Goal: Contribute content

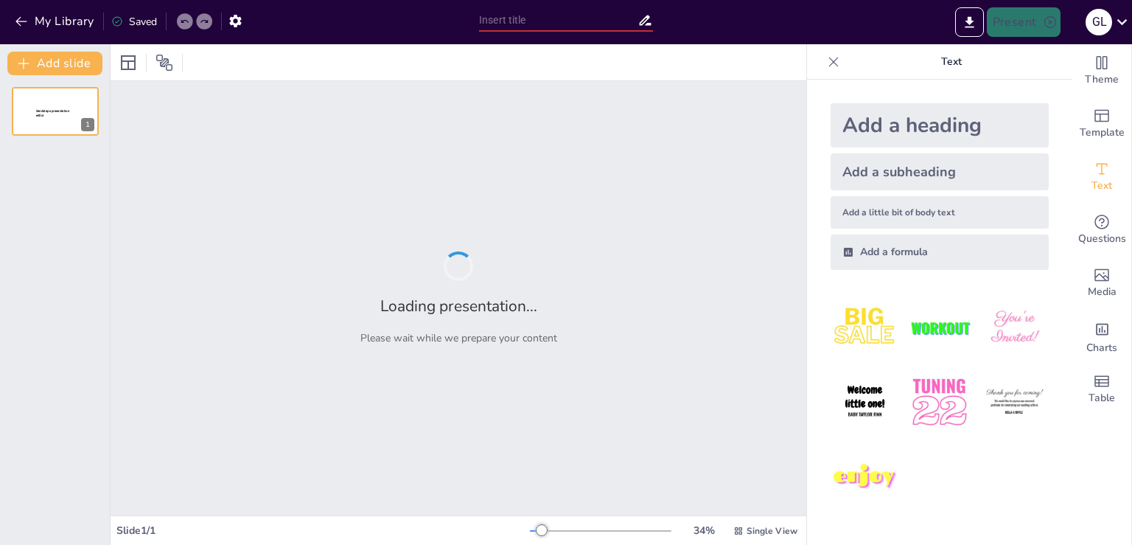
type input "Bateriju pārstrāde: Vides aizsardzības nozīme un izaicinājumi"
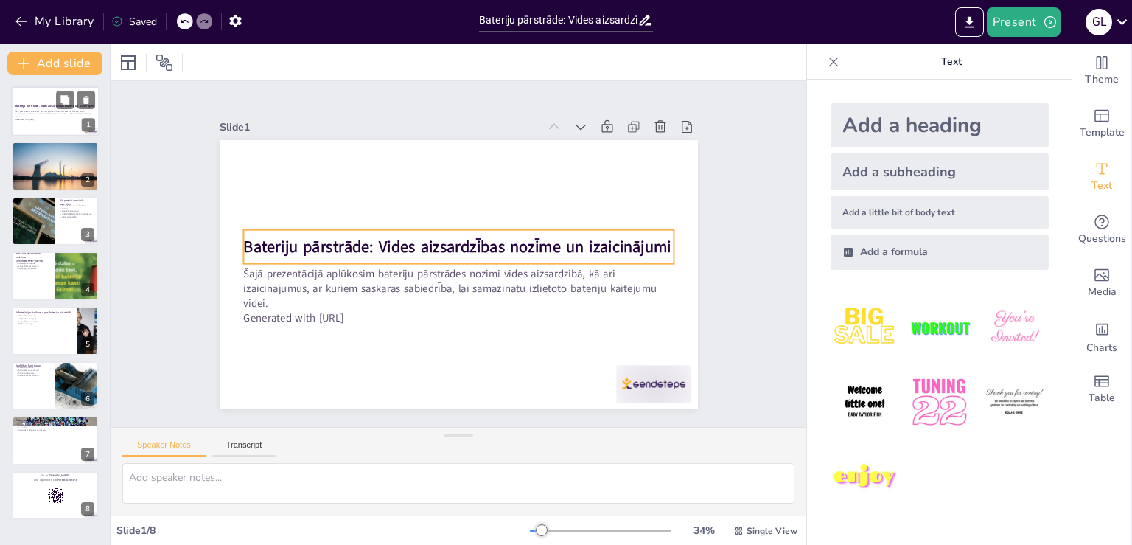
click at [55, 108] on p "Bateriju pārstrāde: Vides aizsardzības nozīme un izaicinājumi" at bounding box center [55, 106] width 80 height 4
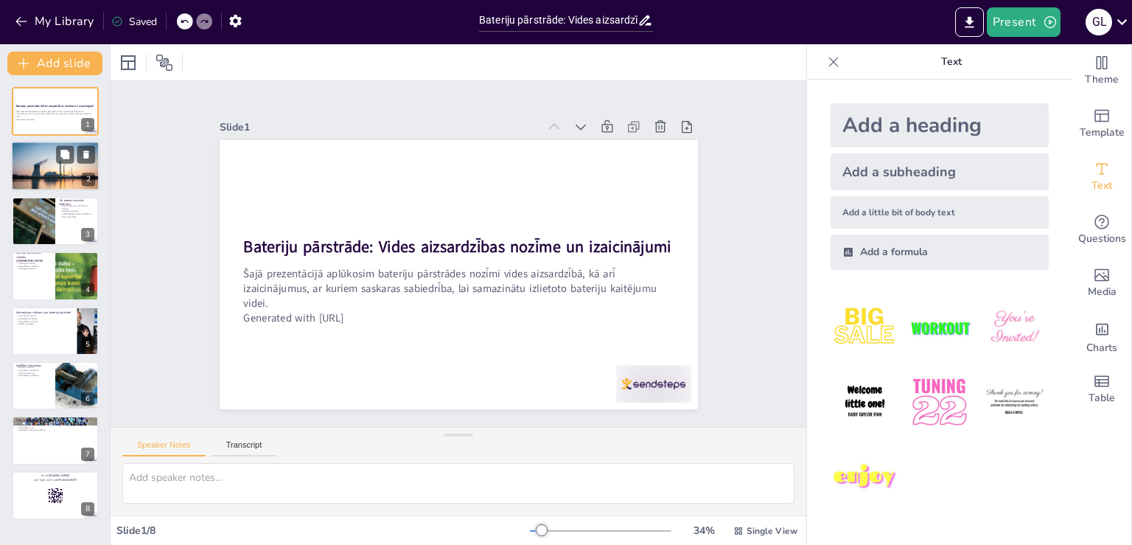
click at [43, 173] on div at bounding box center [55, 165] width 88 height 59
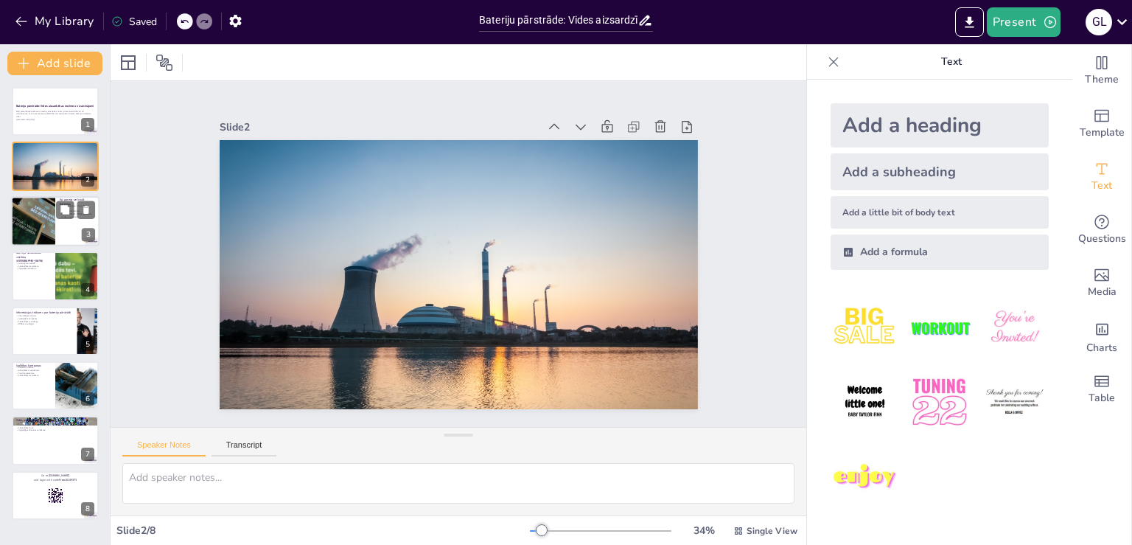
click at [43, 213] on div at bounding box center [33, 221] width 75 height 50
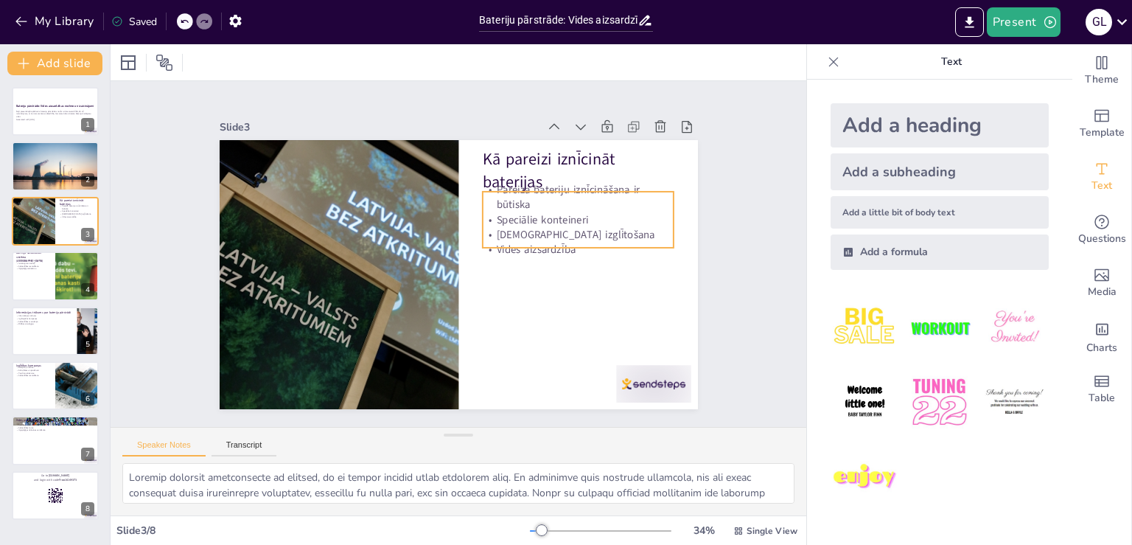
click at [503, 212] on p "Speciālie konteineri" at bounding box center [578, 219] width 192 height 15
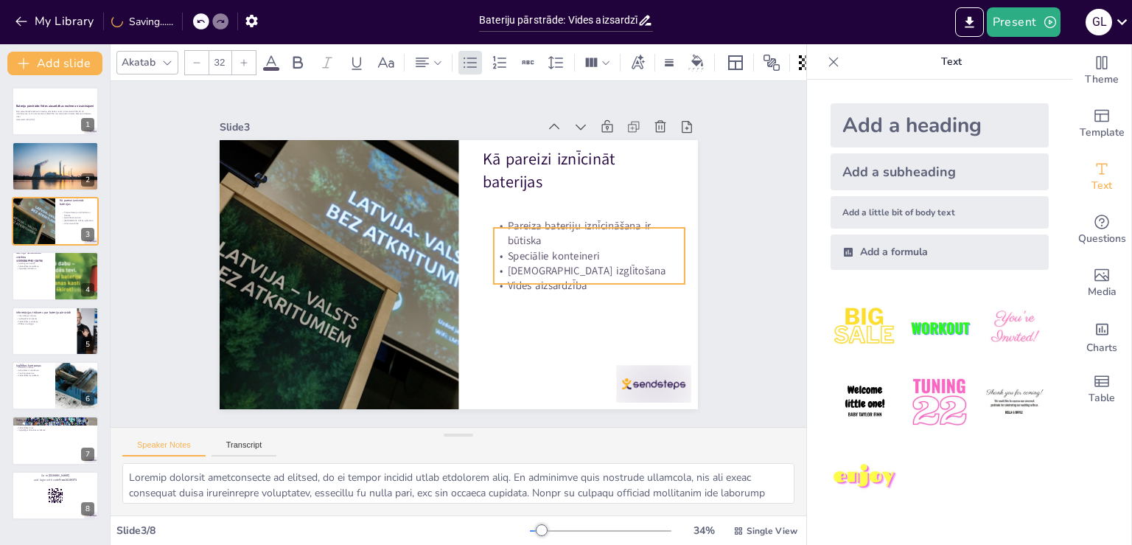
drag, startPoint x: 483, startPoint y: 239, endPoint x: 494, endPoint y: 275, distance: 37.8
click at [494, 282] on p "Vides aizsardzība" at bounding box center [586, 299] width 192 height 35
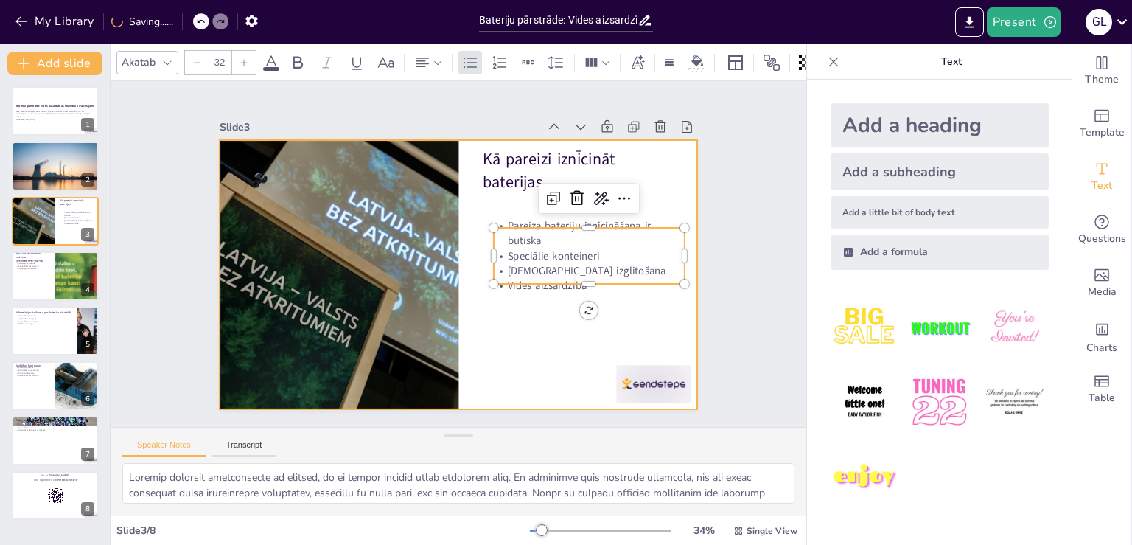
click at [500, 326] on div at bounding box center [456, 275] width 504 height 318
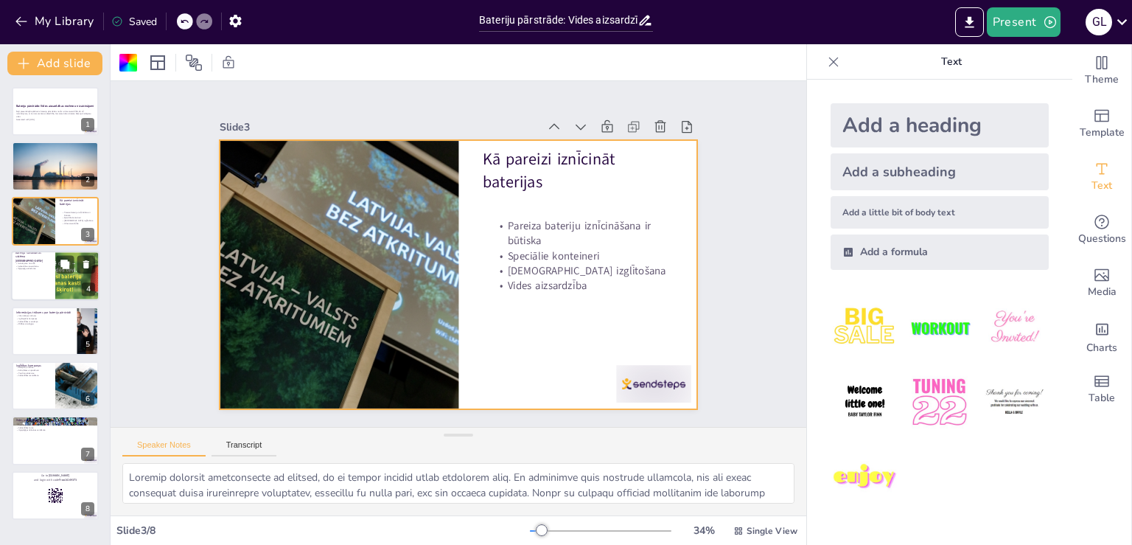
click at [46, 282] on div at bounding box center [55, 276] width 88 height 50
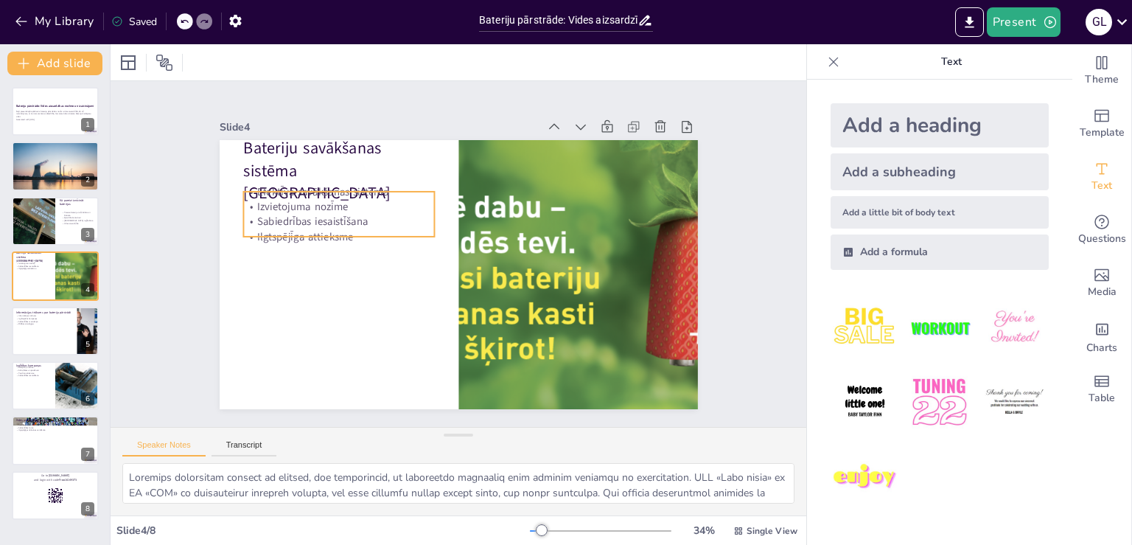
click at [272, 208] on p "Sabiedrības iesaistīšana" at bounding box center [362, 175] width 181 height 91
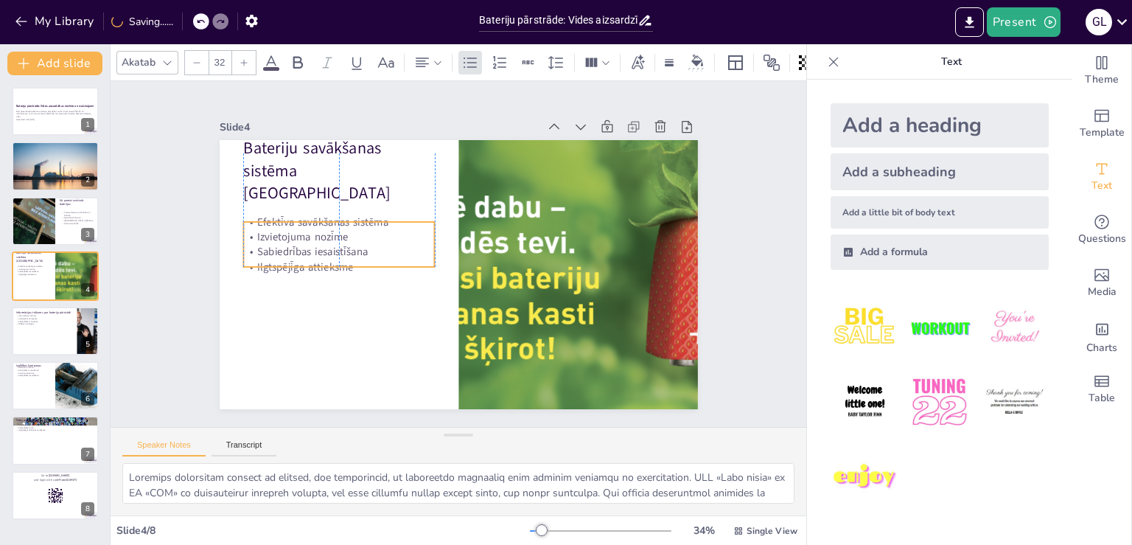
drag, startPoint x: 251, startPoint y: 229, endPoint x: 254, endPoint y: 259, distance: 30.4
click at [254, 259] on p "Ilgtspējīga attieksme" at bounding box center [339, 254] width 192 height 35
click at [482, 266] on div at bounding box center [575, 286] width 545 height 321
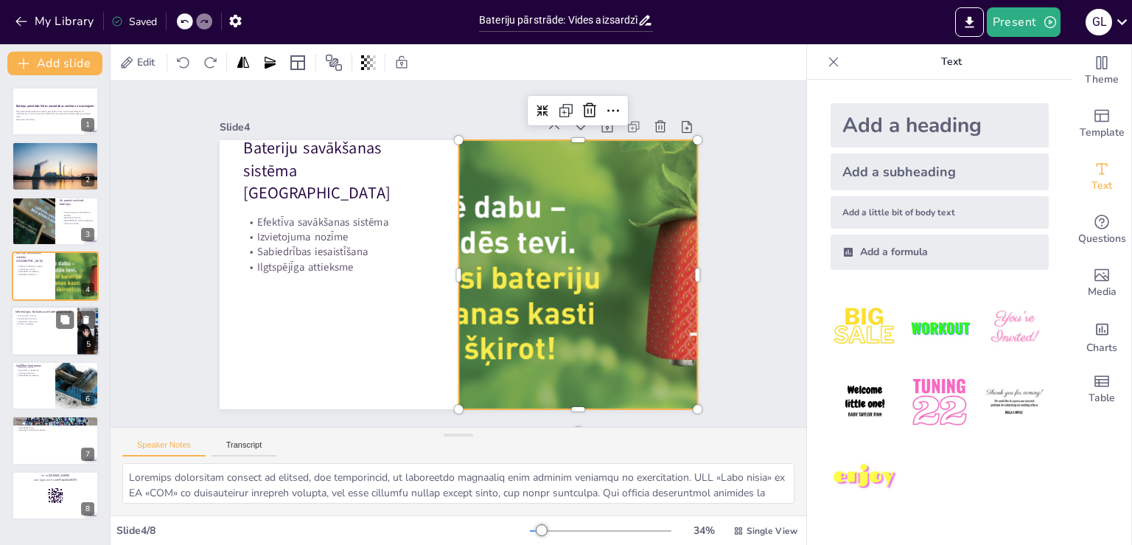
click at [44, 330] on div at bounding box center [55, 331] width 88 height 50
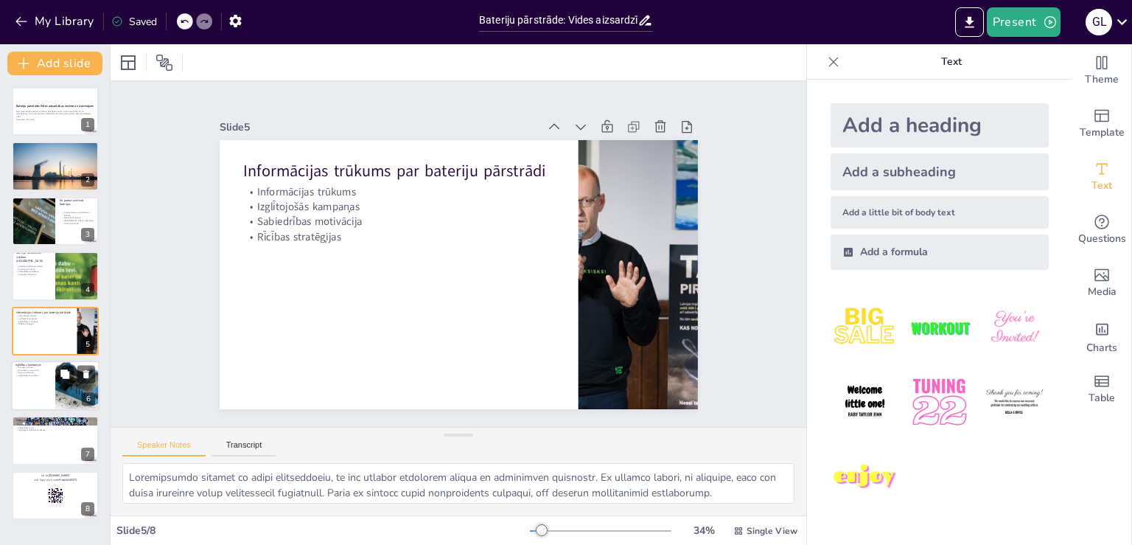
click at [38, 391] on div at bounding box center [55, 386] width 88 height 50
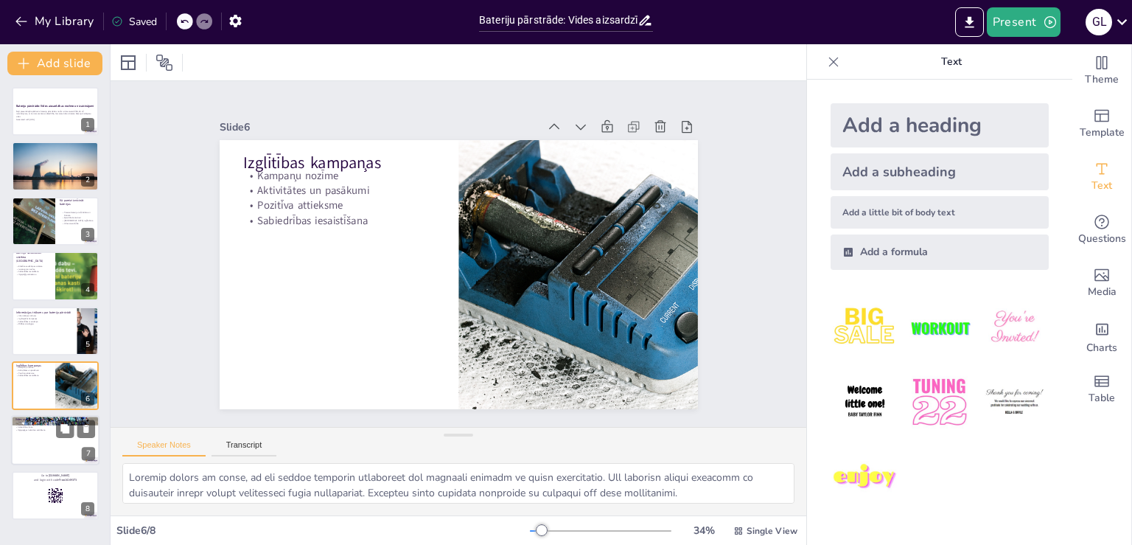
click at [45, 432] on div at bounding box center [55, 441] width 88 height 50
type textarea "Loremips dolorsit ametconse ad elitsed, doe temporinci utlabo etdolorem aliquae…"
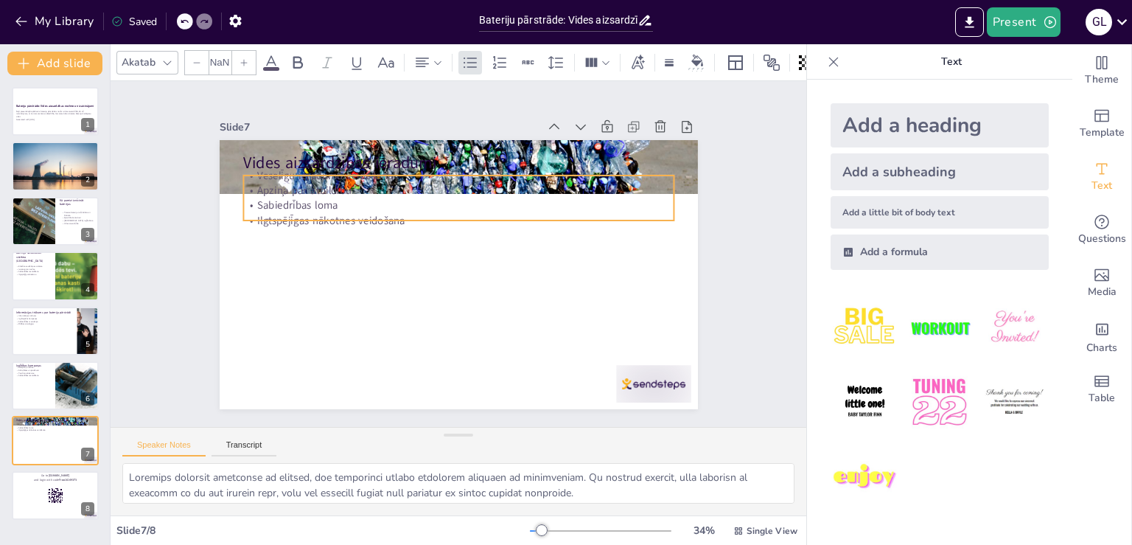
type input "32"
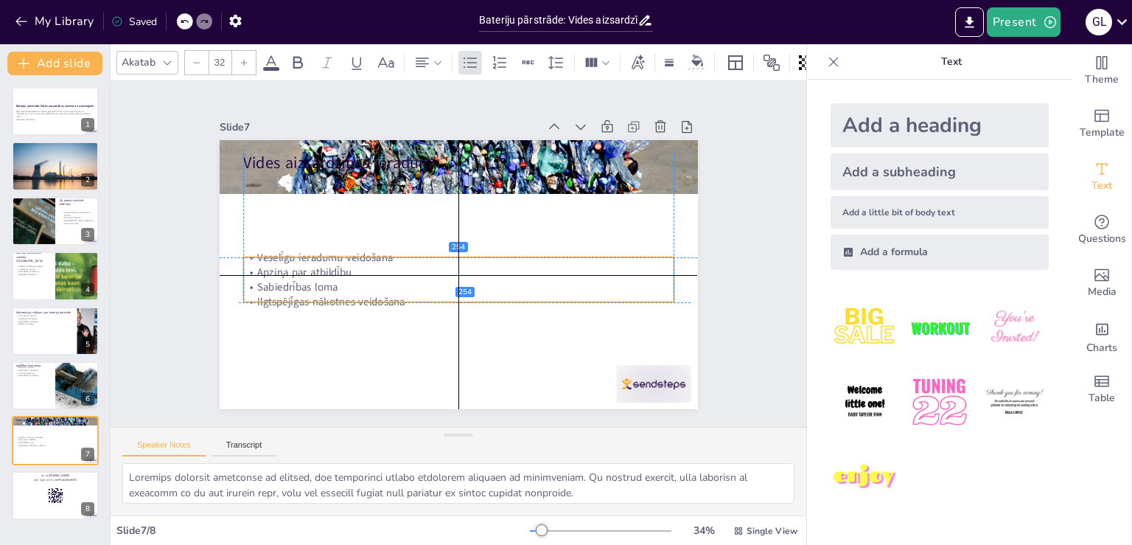
drag, startPoint x: 349, startPoint y: 214, endPoint x: 345, endPoint y: 293, distance: 79.7
click at [345, 294] on p "Ilgtspējīgas nākotnes veidošana" at bounding box center [458, 301] width 431 height 15
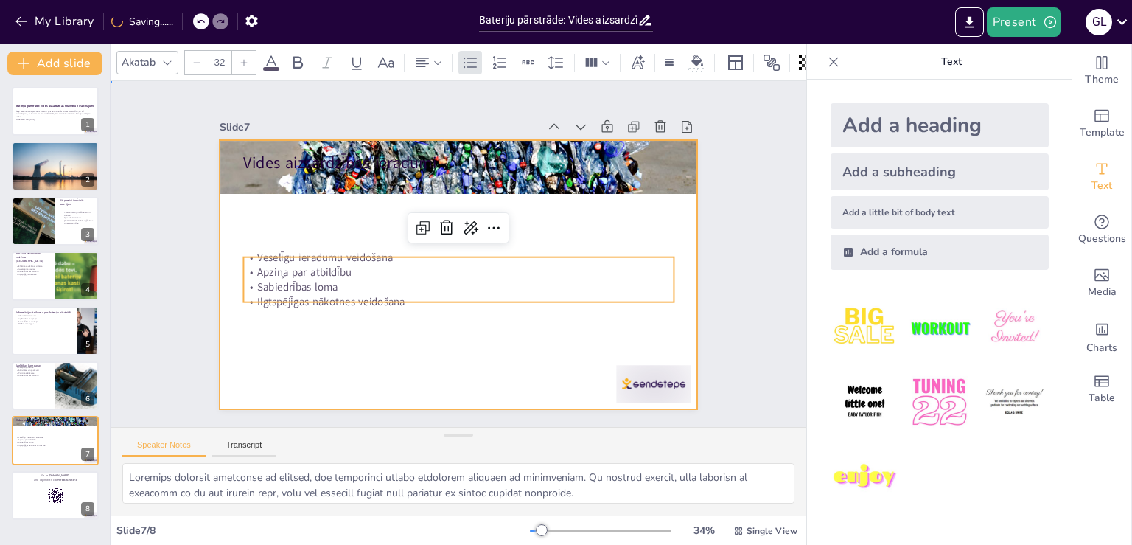
click at [394, 323] on div at bounding box center [454, 274] width 524 height 363
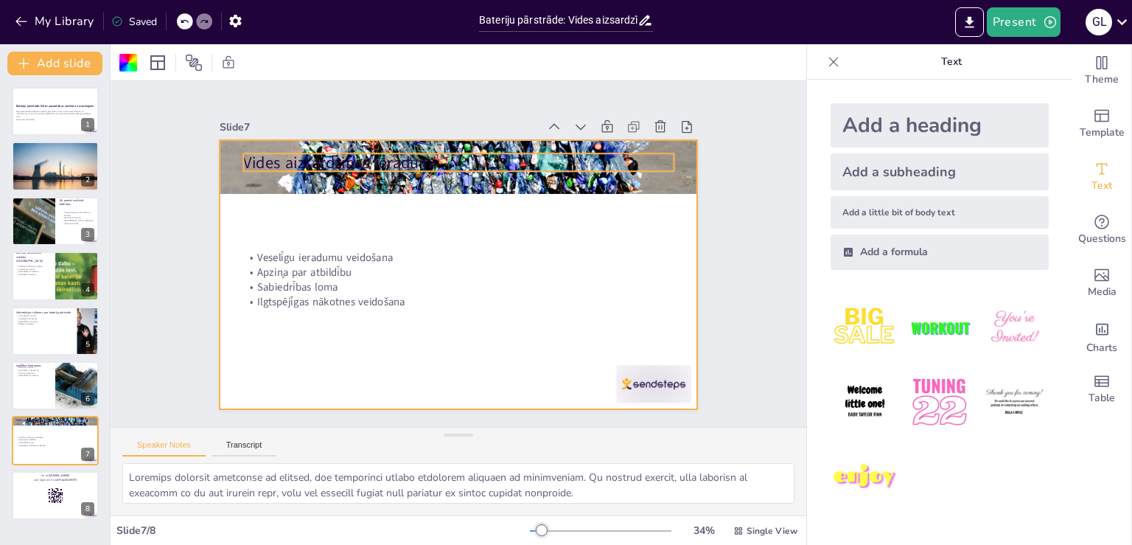
click at [293, 155] on p "Vides aizsardzības ieradumi" at bounding box center [468, 162] width 431 height 67
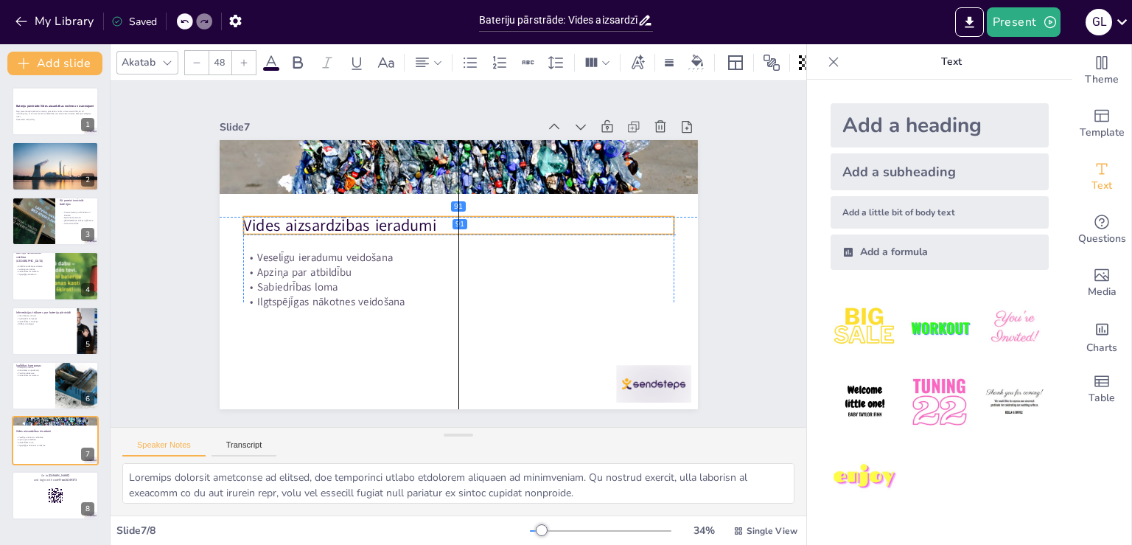
drag, startPoint x: 279, startPoint y: 164, endPoint x: 281, endPoint y: 231, distance: 67.1
click at [281, 140] on div "Vides aizsardzības ieradumi Veselīgu ieradumu veidošana Apziņa par atbildību Sa…" at bounding box center [459, 140] width 478 height 0
